Goal: Obtain resource: Obtain resource

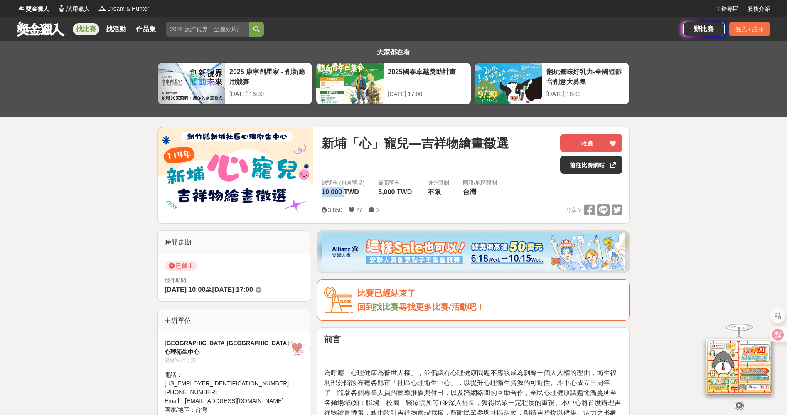
drag, startPoint x: 343, startPoint y: 193, endPoint x: 321, endPoint y: 193, distance: 22.9
click at [321, 193] on div "總獎金 (包含獎品) 10,000 TWD" at bounding box center [343, 188] width 56 height 18
click at [589, 141] on button "收藏" at bounding box center [591, 143] width 62 height 18
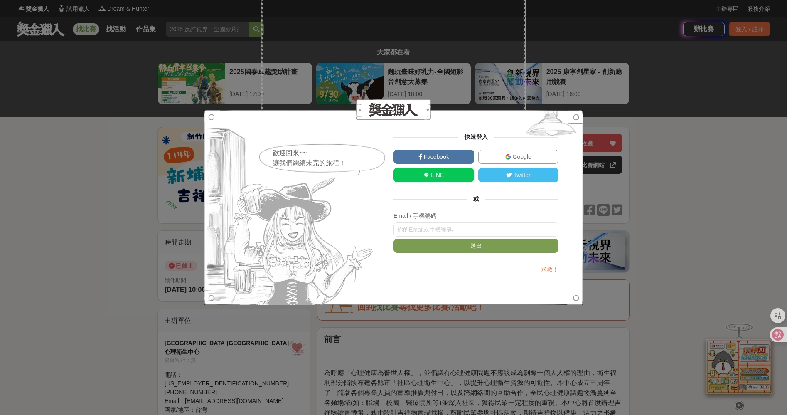
click at [458, 155] on link "Facebook" at bounding box center [434, 157] width 81 height 14
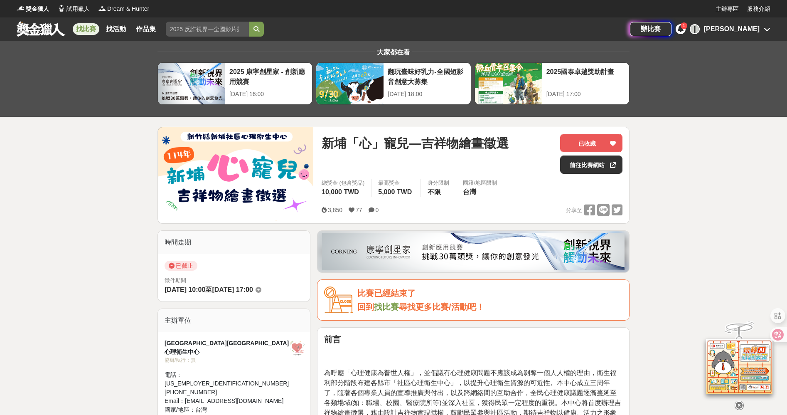
click at [684, 28] on icon at bounding box center [681, 28] width 6 height 7
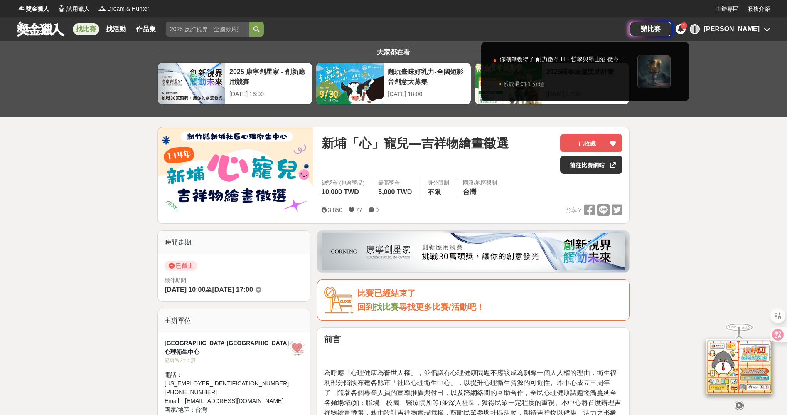
click at [767, 32] on div at bounding box center [393, 207] width 787 height 415
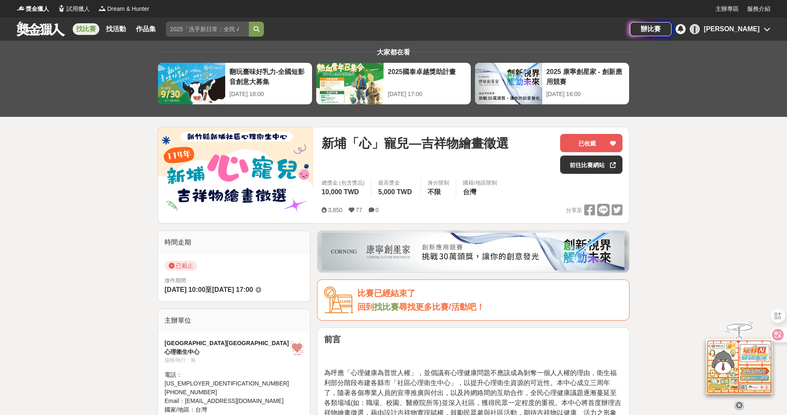
click at [767, 28] on icon at bounding box center [767, 29] width 7 height 7
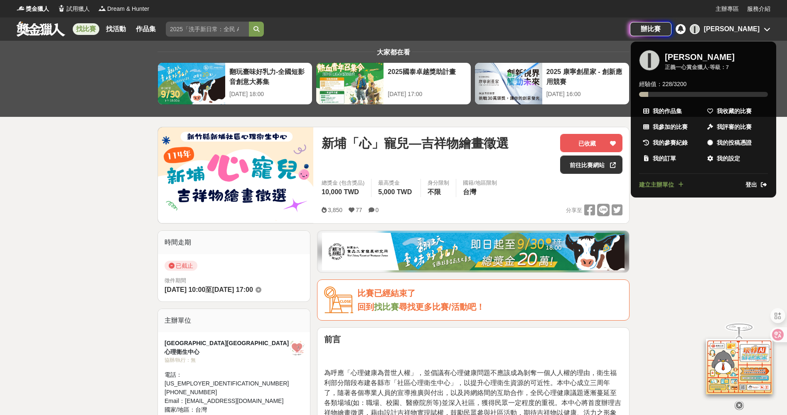
click at [593, 142] on div at bounding box center [393, 207] width 787 height 415
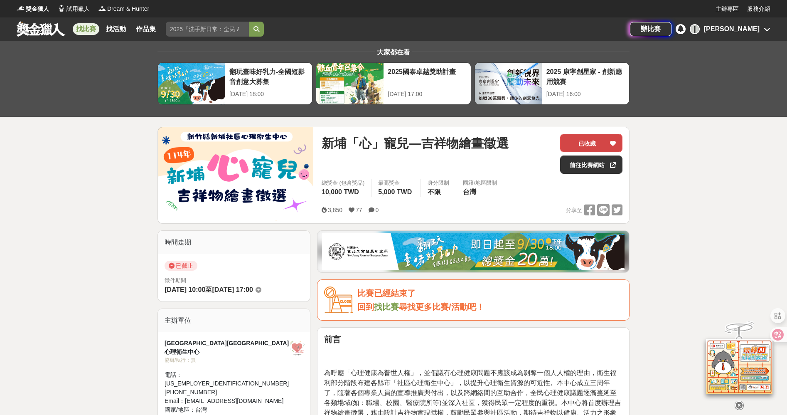
click at [592, 144] on button "已收藏" at bounding box center [591, 143] width 62 height 18
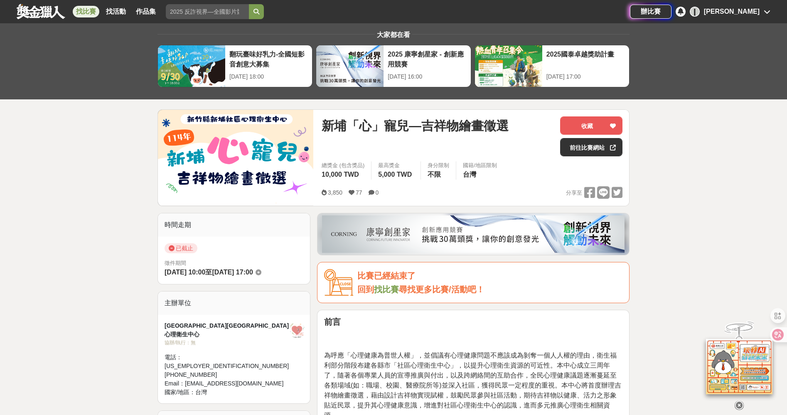
scroll to position [19, 0]
